Goal: Navigation & Orientation: Find specific page/section

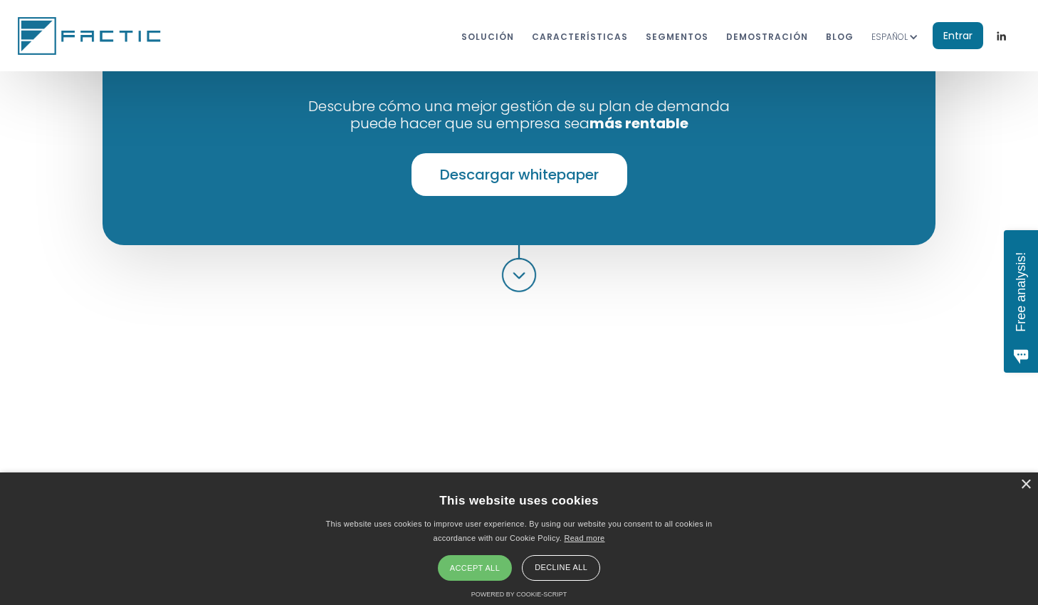
scroll to position [1175, 0]
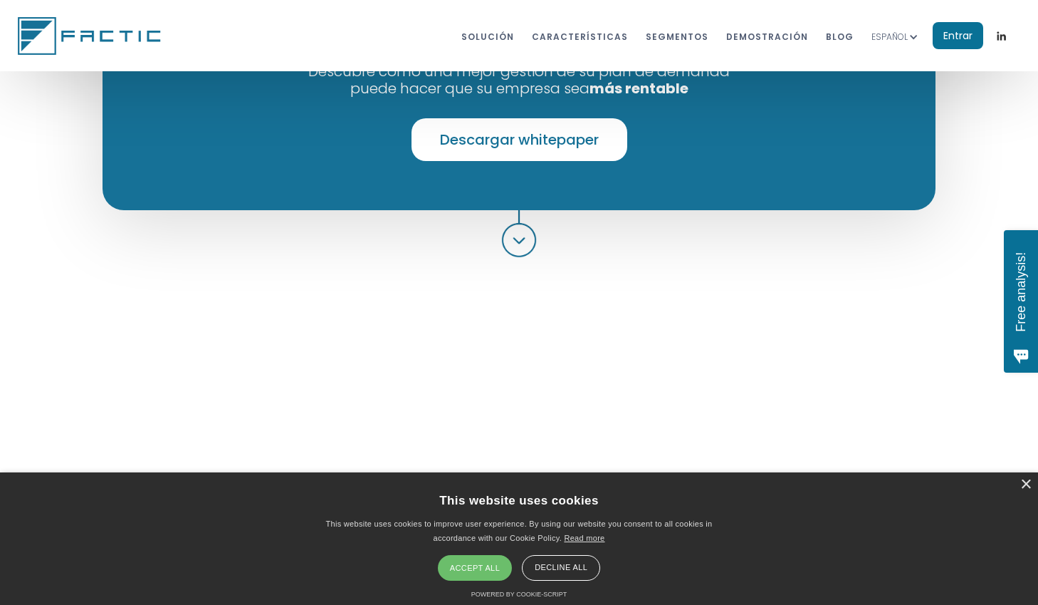
click at [480, 576] on div "Accept all" at bounding box center [475, 568] width 74 height 26
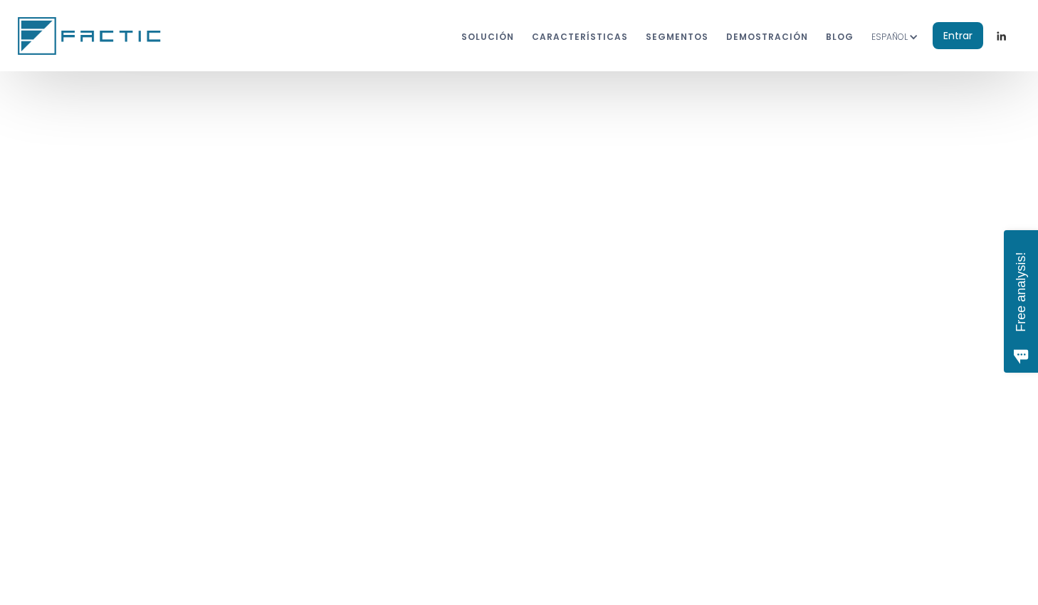
scroll to position [1385, 0]
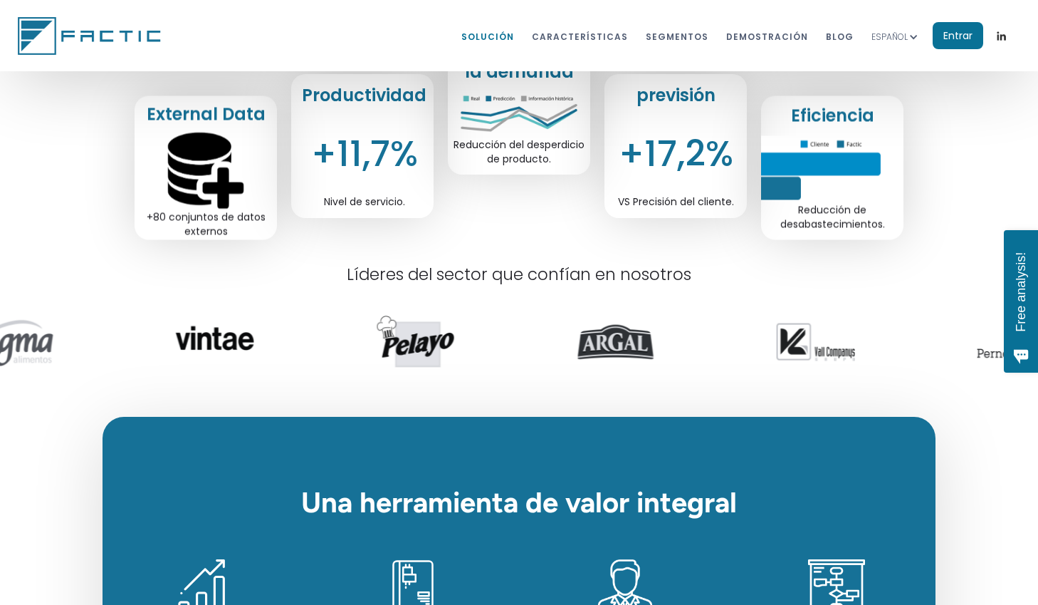
click at [514, 26] on link "Solución" at bounding box center [488, 36] width 53 height 26
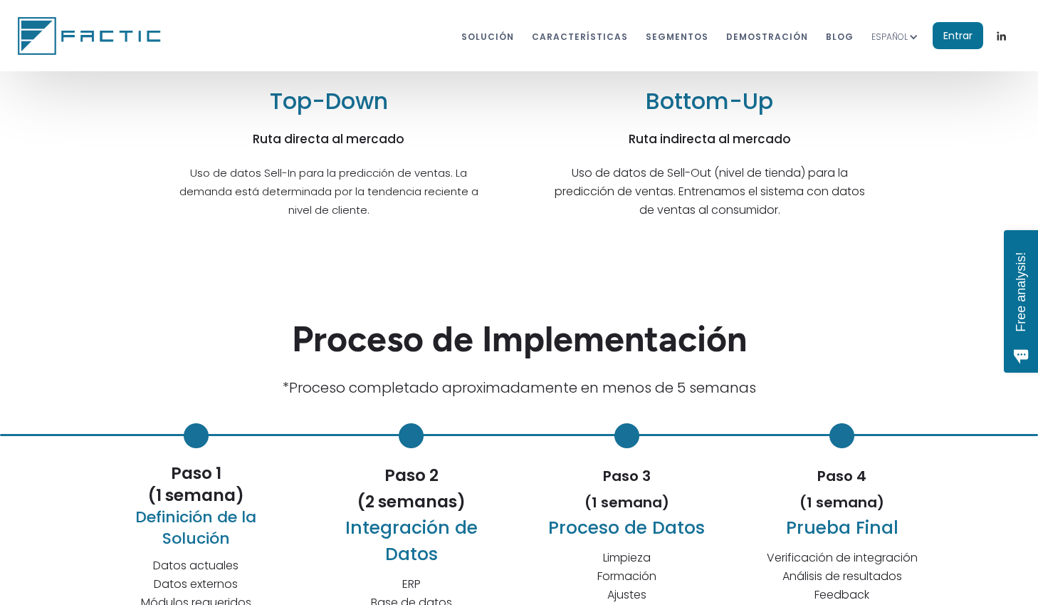
scroll to position [3962, 0]
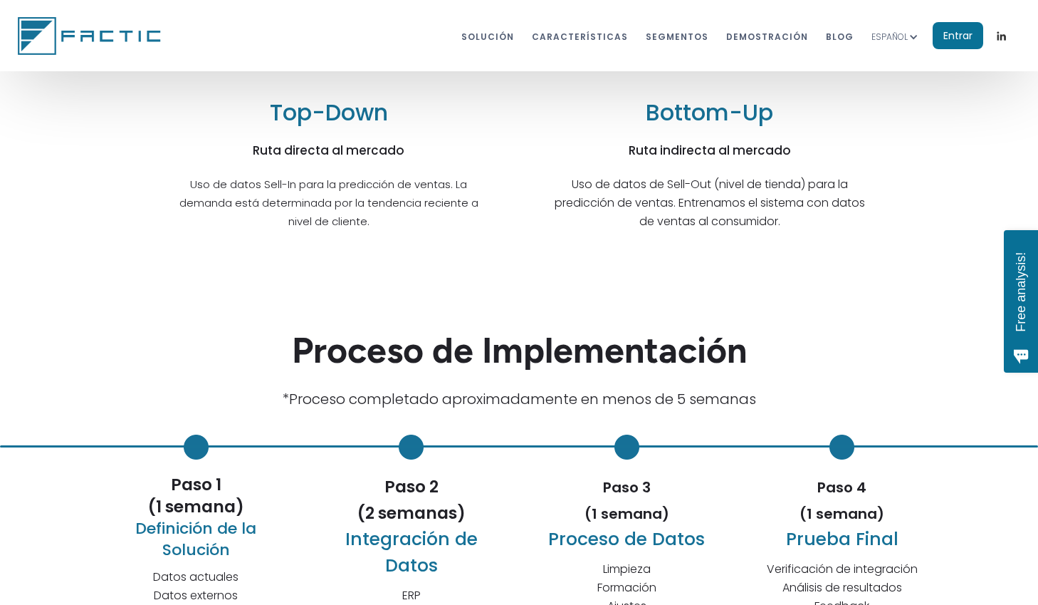
click at [133, 43] on img at bounding box center [91, 35] width 147 height 42
click at [775, 38] on link "dEMOstración" at bounding box center [768, 36] width 82 height 26
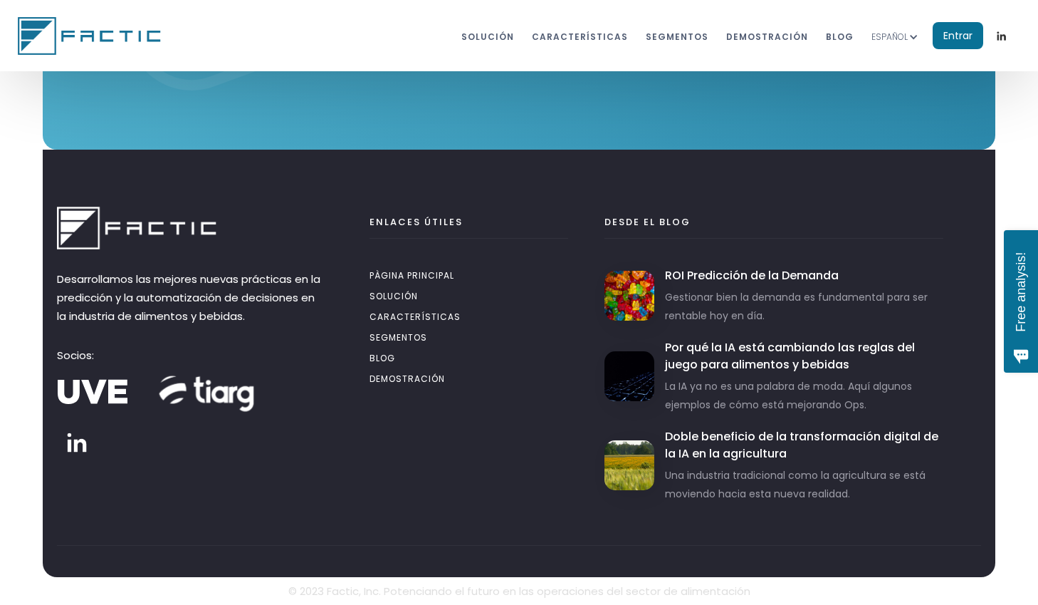
scroll to position [8055, 0]
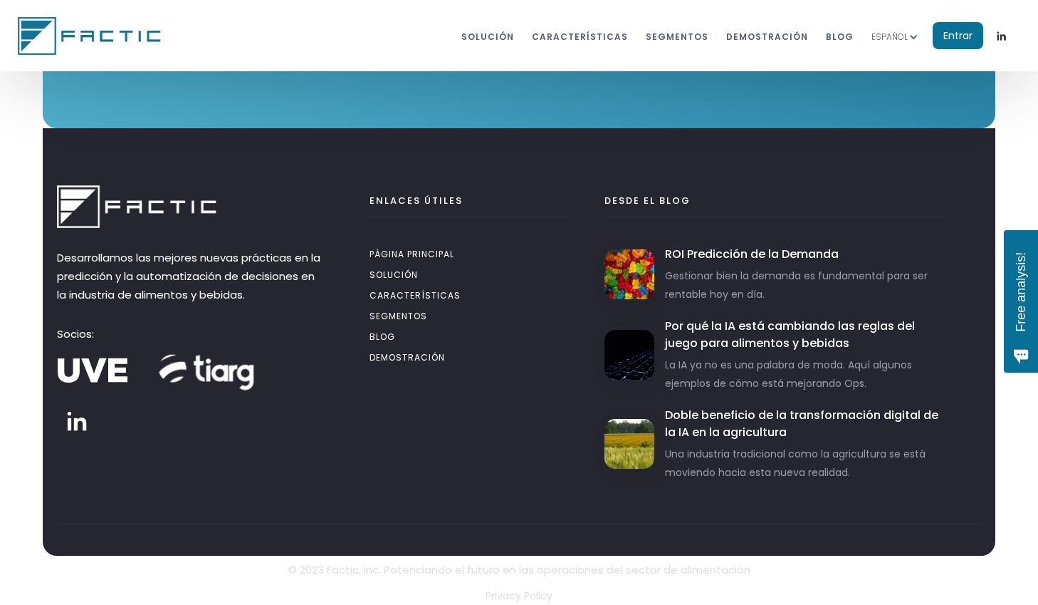
click at [970, 28] on link "Entrar" at bounding box center [958, 35] width 51 height 27
click at [516, 598] on p "Privacy Policy" at bounding box center [519, 595] width 925 height 19
click at [84, 36] on img at bounding box center [91, 35] width 147 height 42
click at [897, 41] on div "ESPAÑOL" at bounding box center [890, 37] width 36 height 14
click at [898, 72] on link "INGLÉS" at bounding box center [902, 72] width 61 height 28
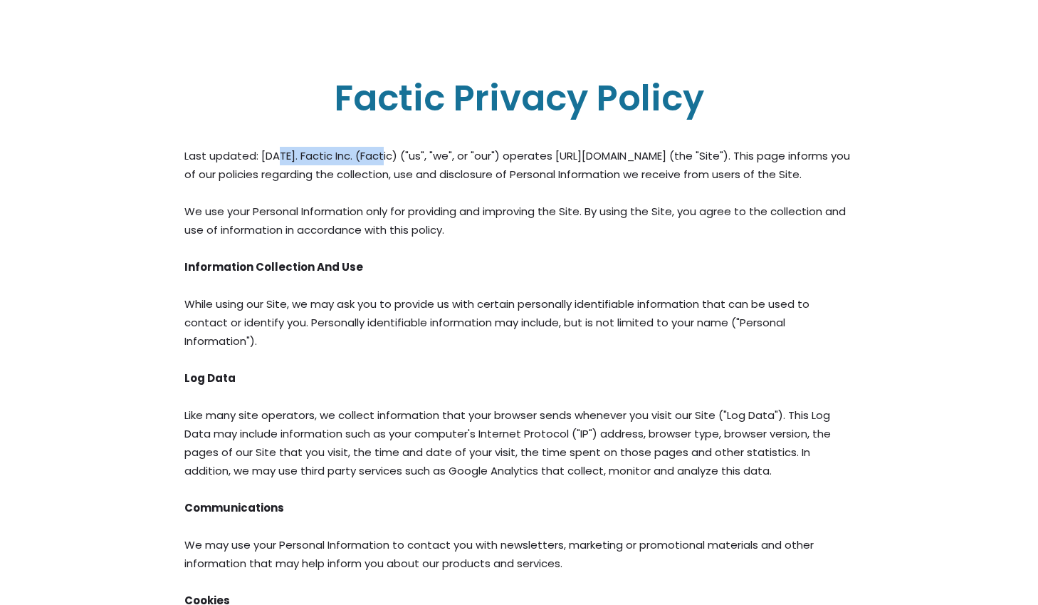
drag, startPoint x: 278, startPoint y: 155, endPoint x: 380, endPoint y: 155, distance: 101.9
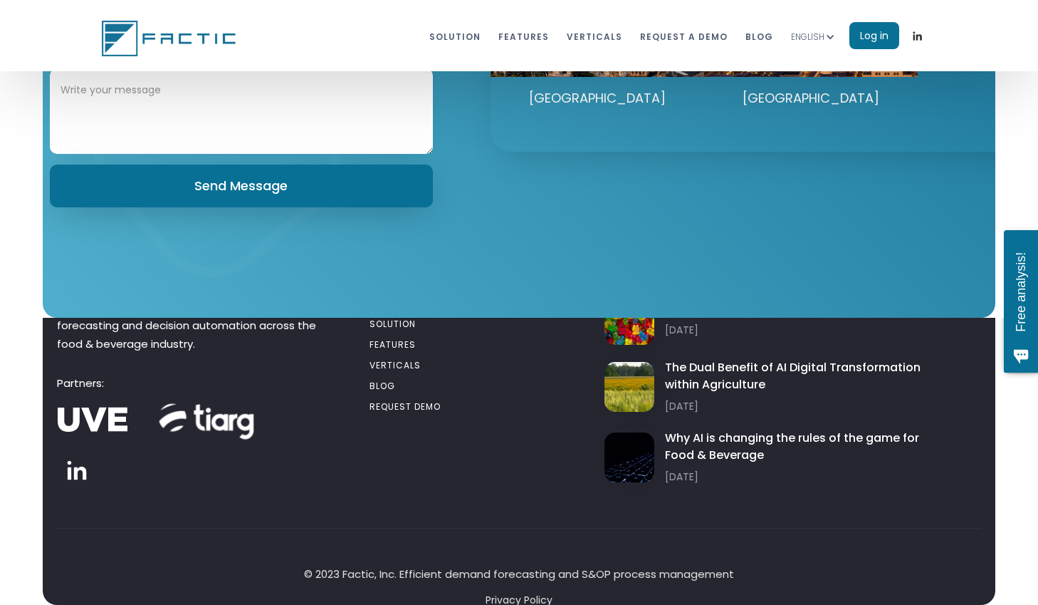
scroll to position [7969, 0]
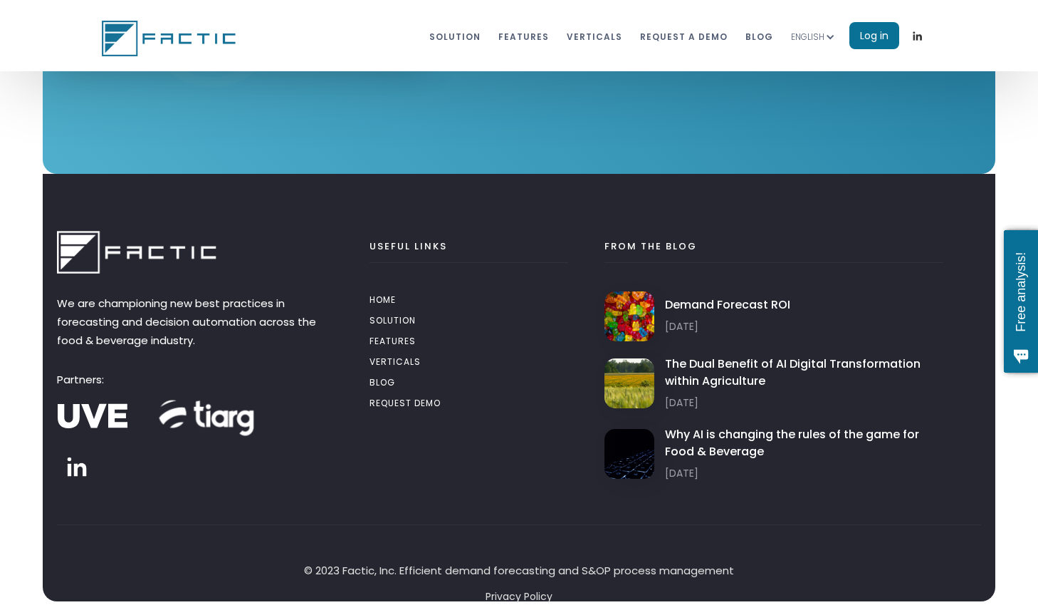
click at [389, 388] on link "BLOG" at bounding box center [469, 384] width 199 height 21
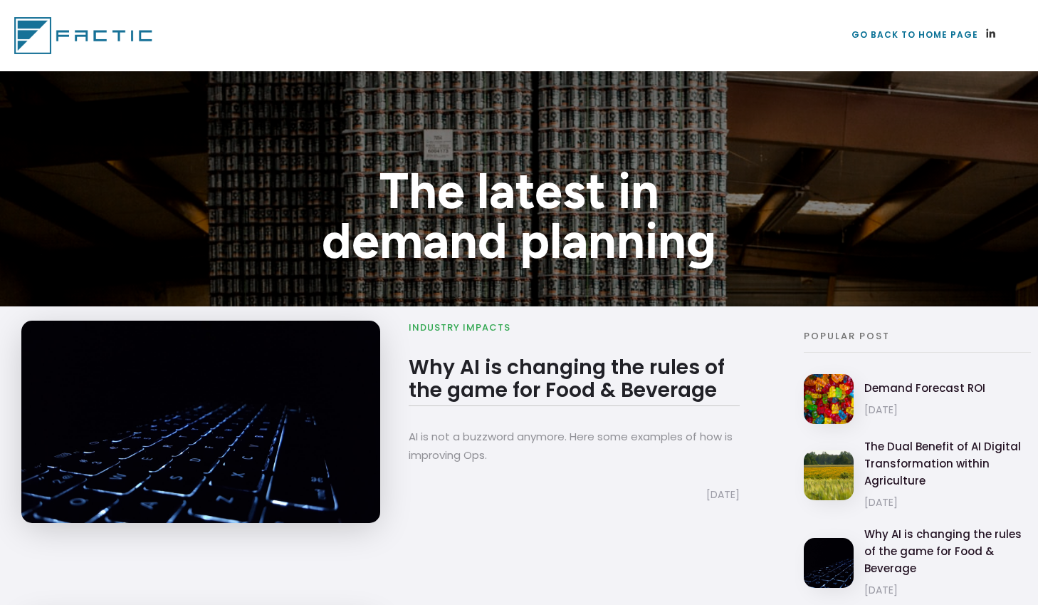
click at [885, 26] on link "go back to home page" at bounding box center [915, 30] width 127 height 26
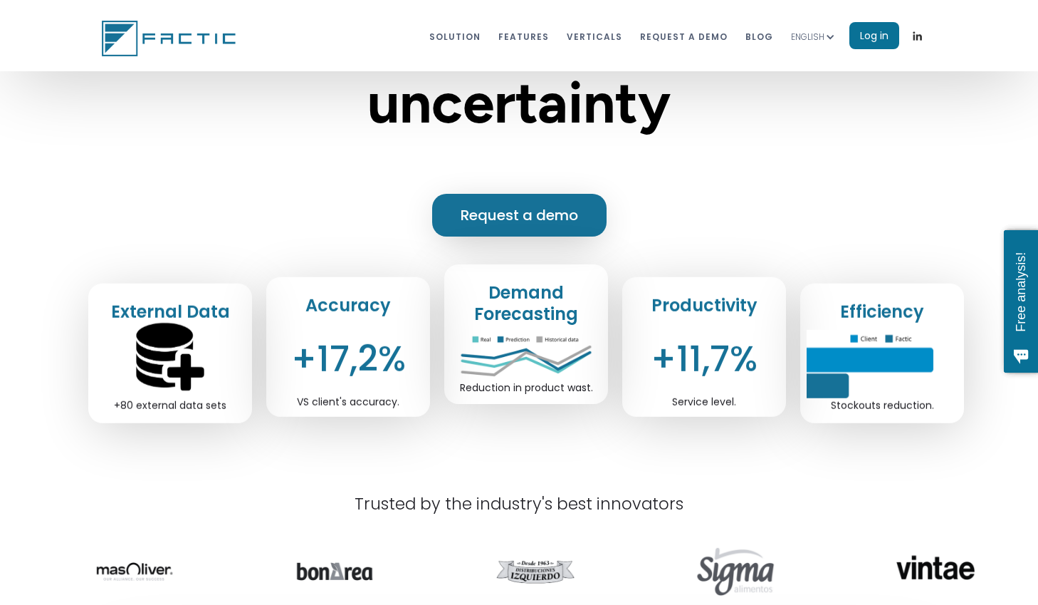
scroll to position [325, 0]
